Goal: Navigation & Orientation: Understand site structure

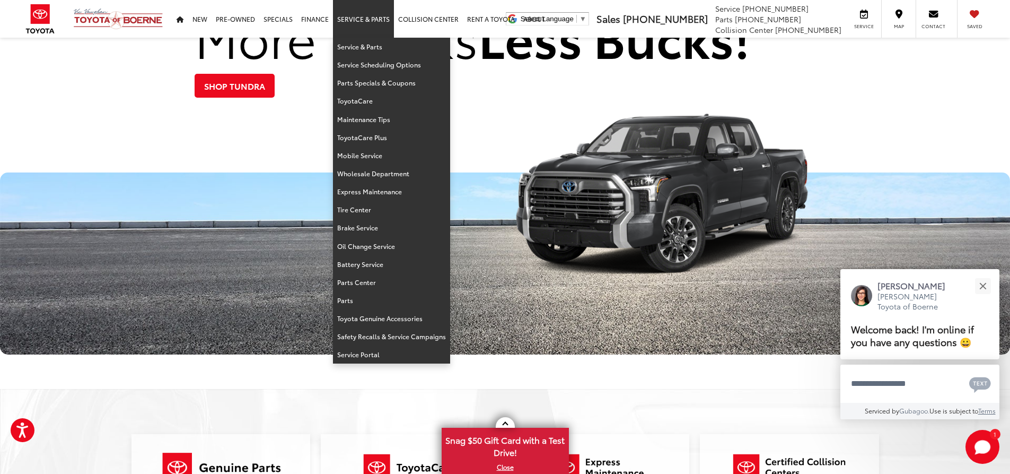
scroll to position [1358, 0]
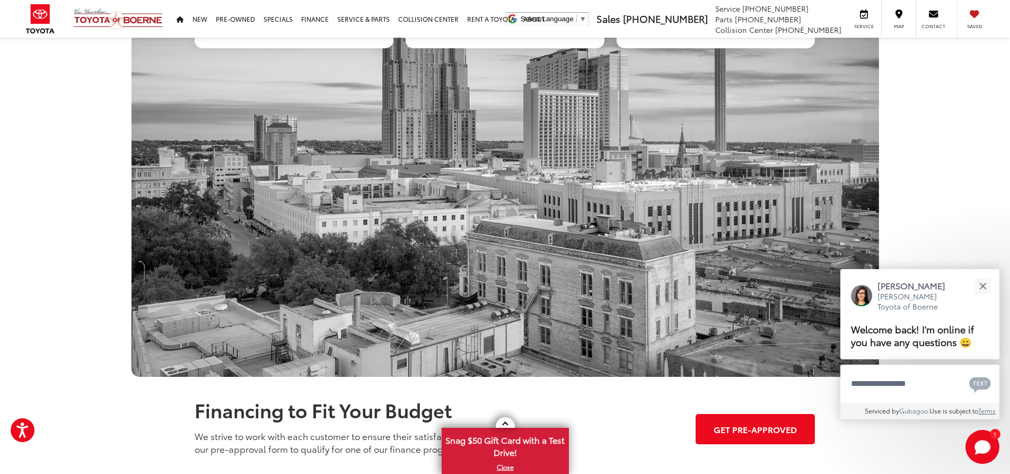
scroll to position [828, 0]
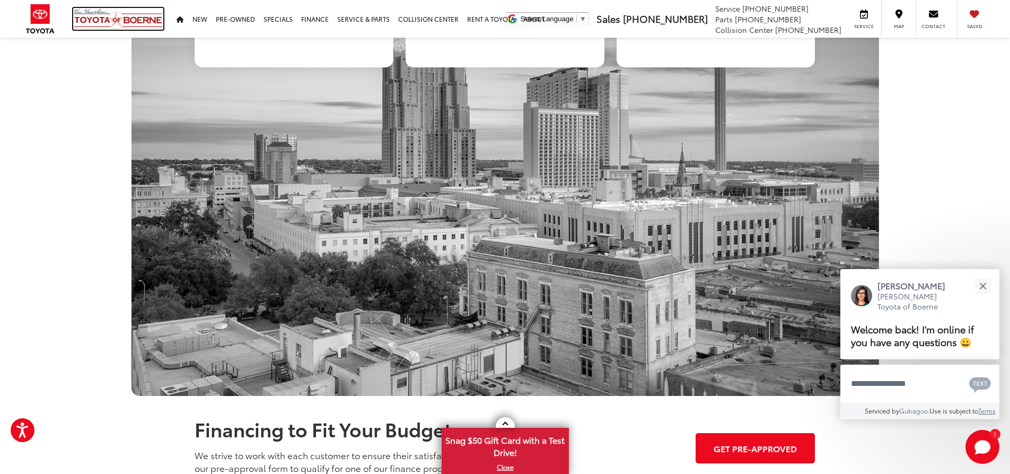
click at [117, 23] on img at bounding box center [118, 19] width 90 height 22
click at [117, 21] on img at bounding box center [118, 19] width 90 height 22
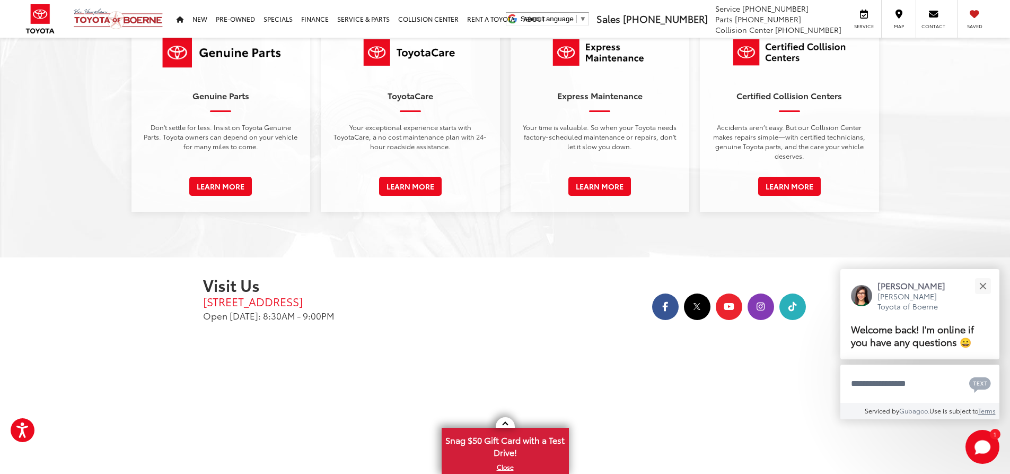
scroll to position [1995, 0]
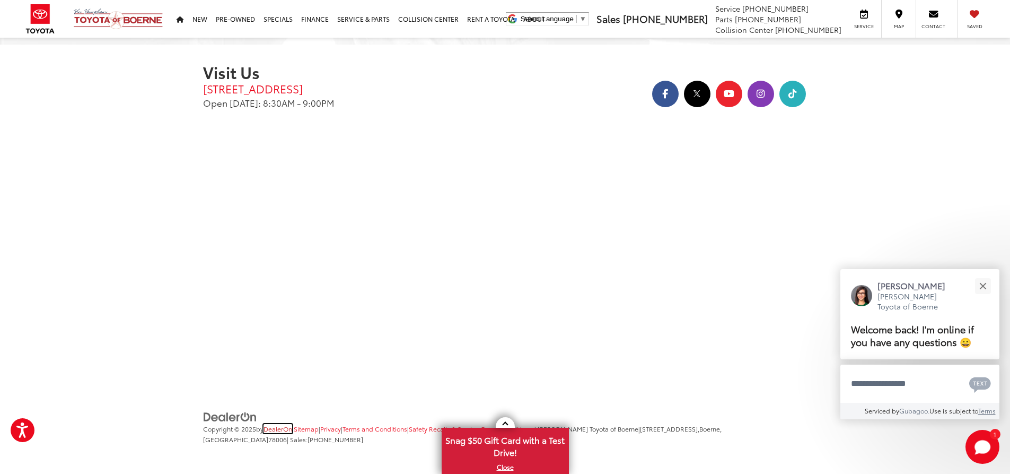
click at [283, 424] on link "DealerOn" at bounding box center [278, 428] width 29 height 9
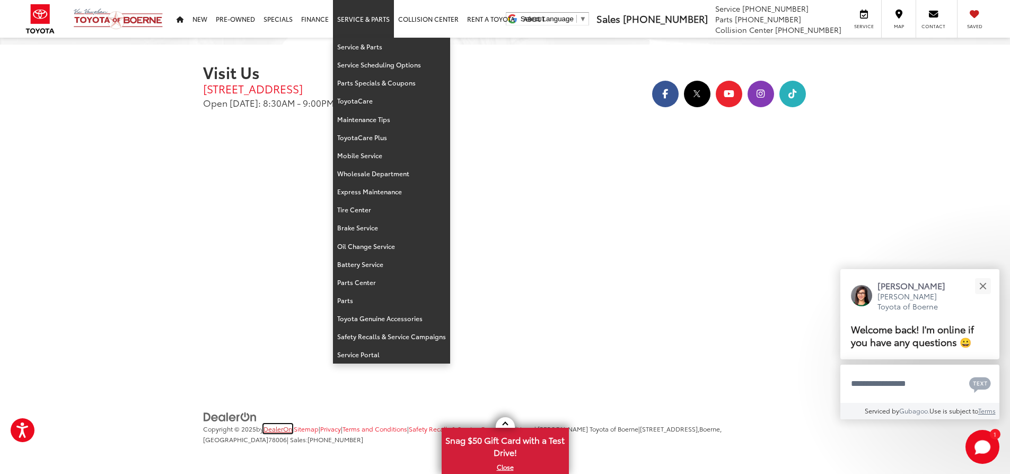
scroll to position [1782, 0]
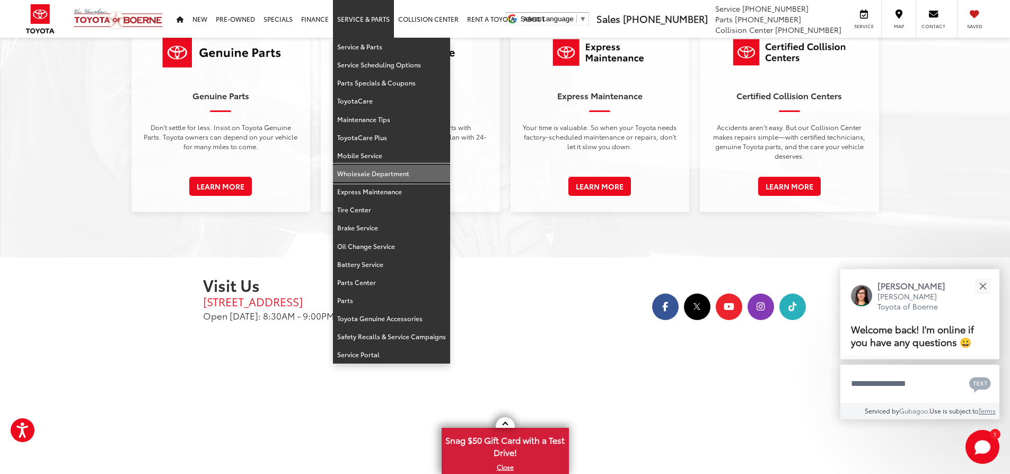
click at [378, 177] on link "Wholesale Department" at bounding box center [391, 173] width 117 height 18
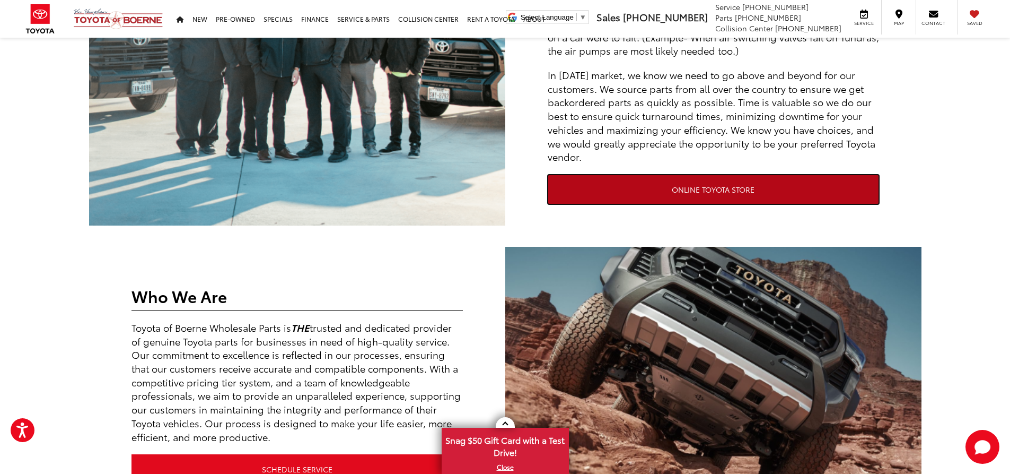
click at [689, 189] on link "ONLINE TOYOTA STORE" at bounding box center [713, 189] width 331 height 30
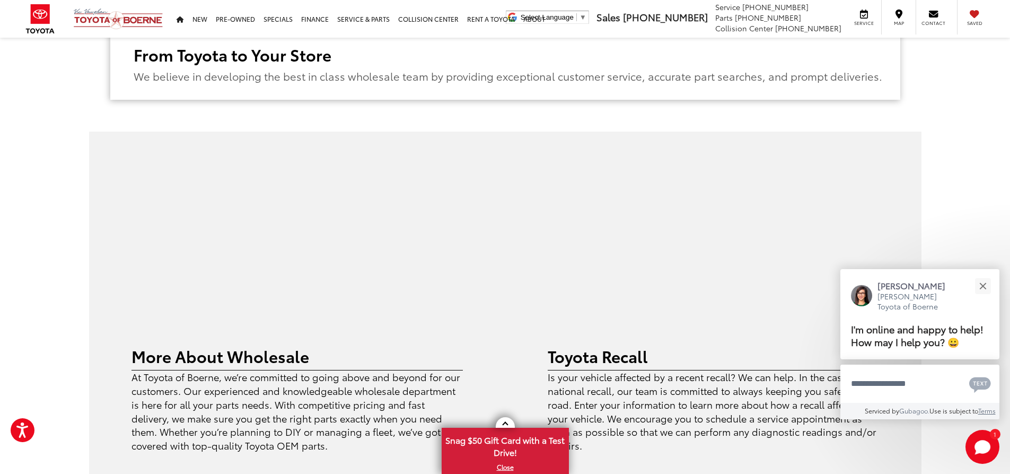
scroll to position [852, 0]
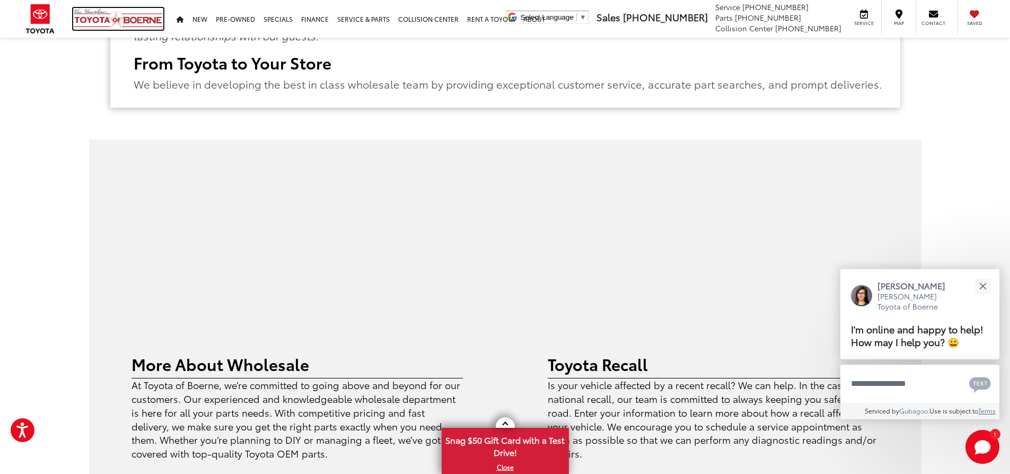
click at [108, 19] on img at bounding box center [118, 19] width 90 height 22
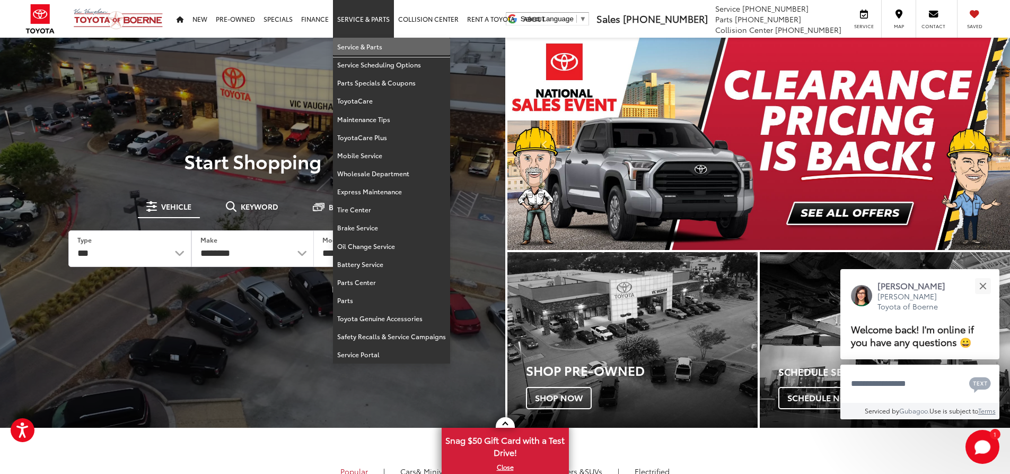
click at [360, 45] on link "Service & Parts" at bounding box center [391, 47] width 117 height 18
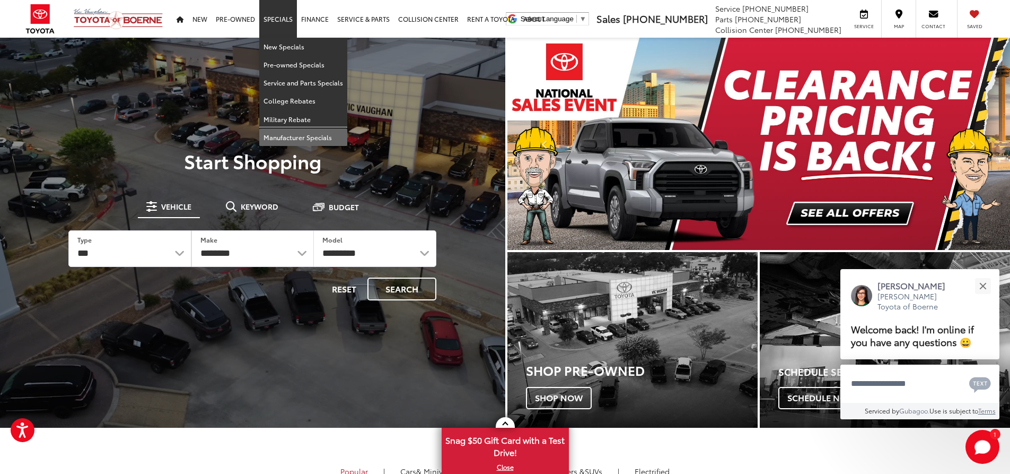
click at [277, 138] on link "Manufacturer Specials" at bounding box center [303, 136] width 88 height 17
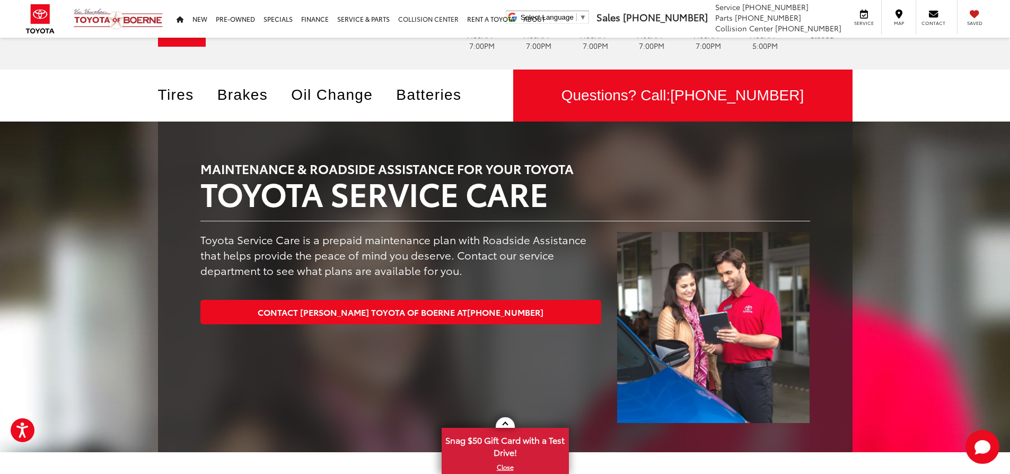
scroll to position [53, 0]
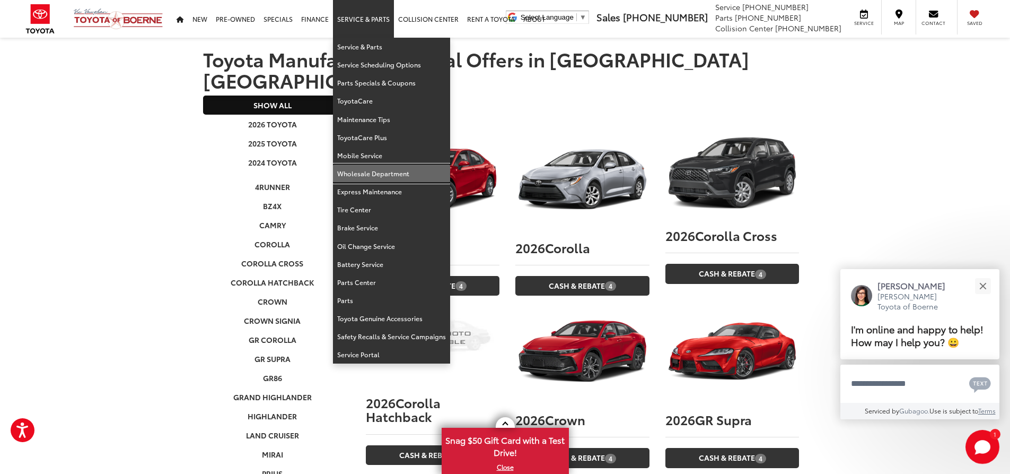
click at [363, 174] on link "Wholesale Department" at bounding box center [391, 173] width 117 height 18
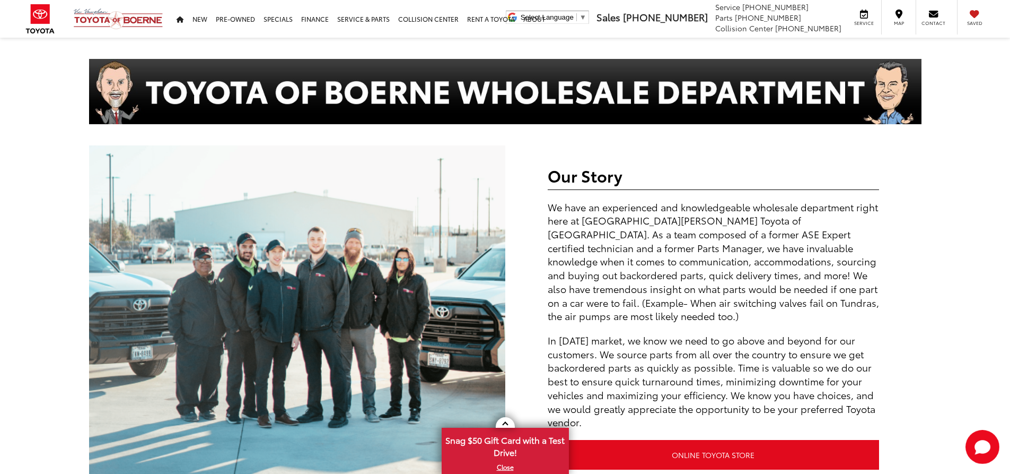
click at [562, 171] on h2 "Our Story" at bounding box center [713, 174] width 331 height 17
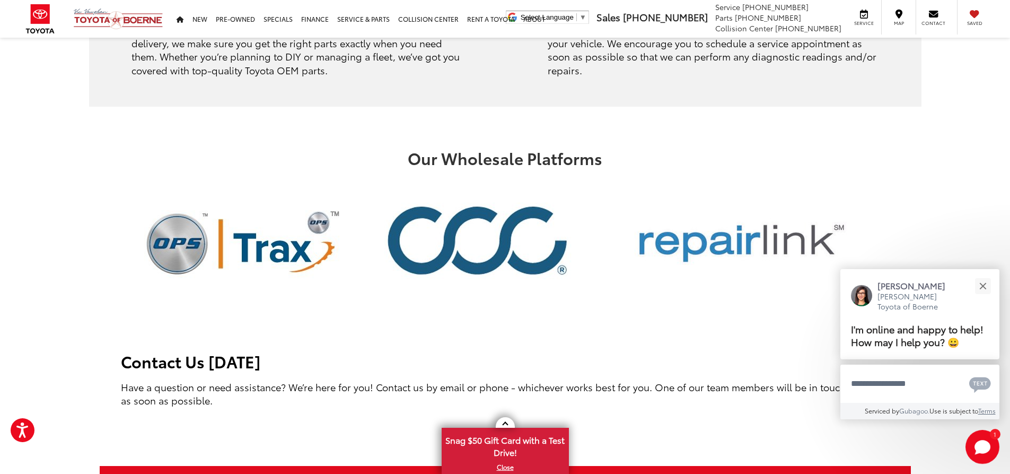
scroll to position [1326, 0]
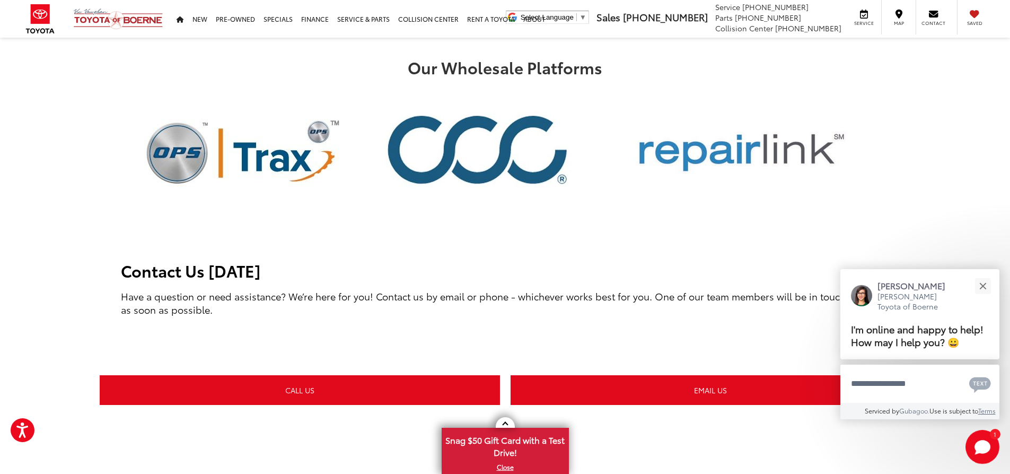
click at [494, 74] on h2 "Our Wholesale Platforms" at bounding box center [505, 66] width 832 height 17
click at [177, 271] on h2 "Contact Us [DATE]" at bounding box center [505, 269] width 769 height 17
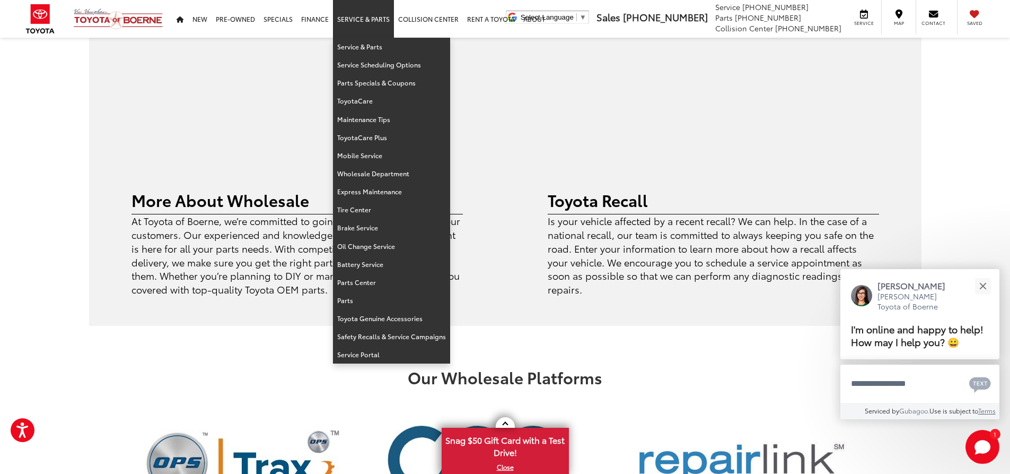
scroll to position [958, 0]
